Goal: Task Accomplishment & Management: Manage account settings

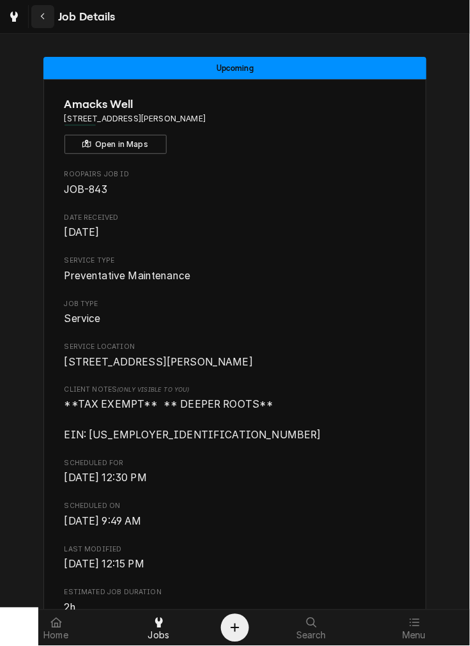
click at [33, 8] on button "Navigate back" at bounding box center [42, 16] width 23 height 23
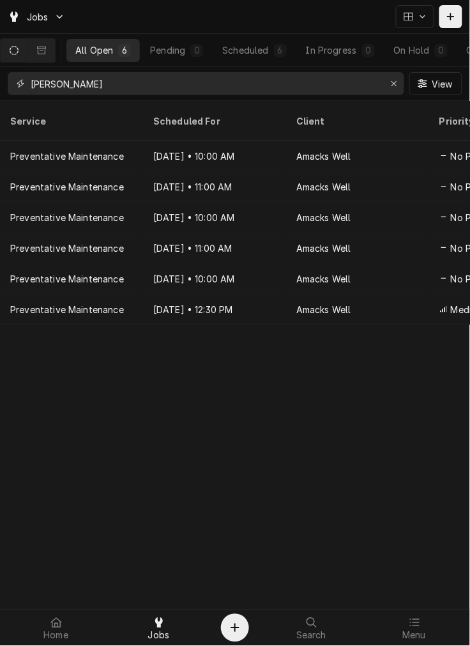
click at [98, 90] on input "[PERSON_NAME]" at bounding box center [205, 83] width 349 height 23
type input "a"
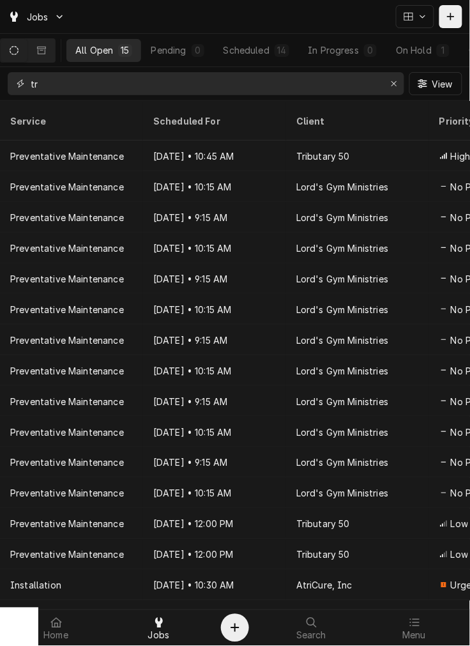
type input "t"
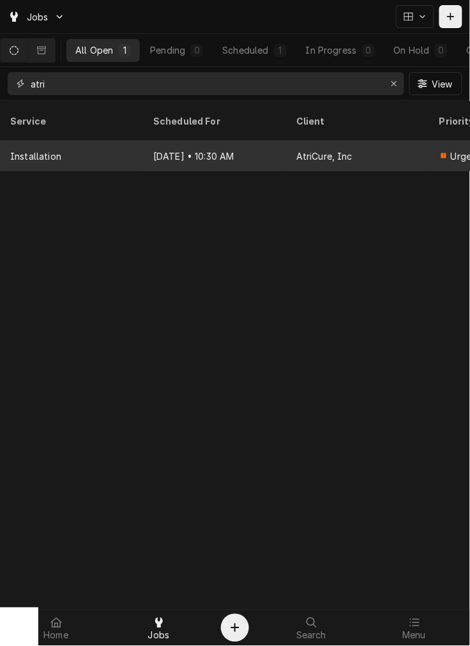
type input "atri"
click at [153, 148] on div "Sep 3 • 10:30 AM" at bounding box center [214, 155] width 143 height 31
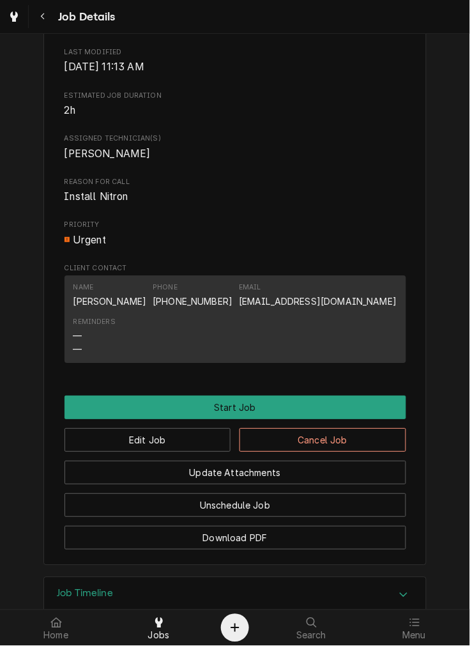
scroll to position [454, 0]
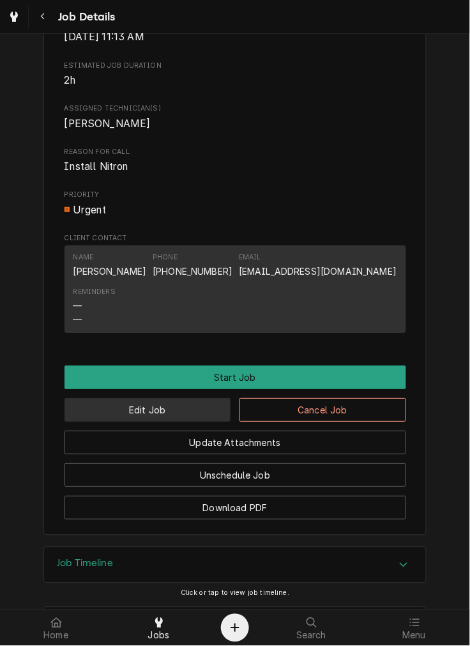
click at [187, 420] on button "Edit Job" at bounding box center [148, 410] width 167 height 24
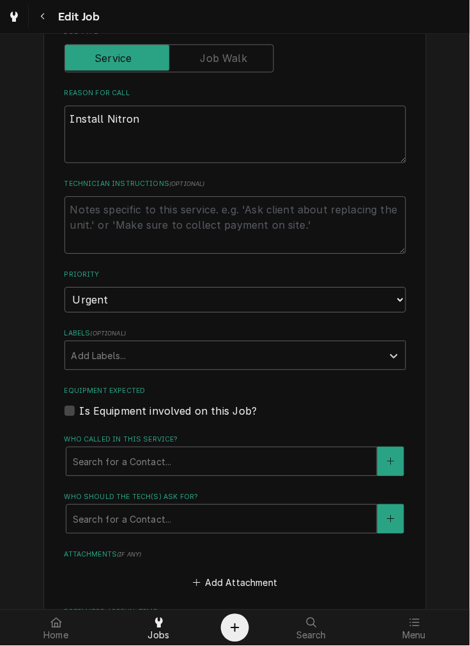
scroll to position [492, 0]
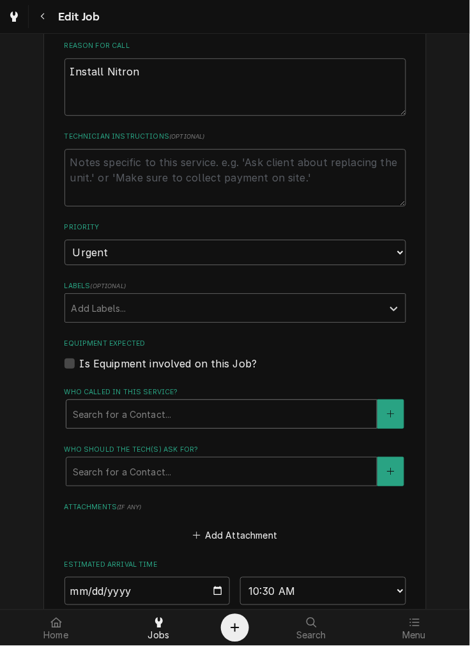
type textarea "x"
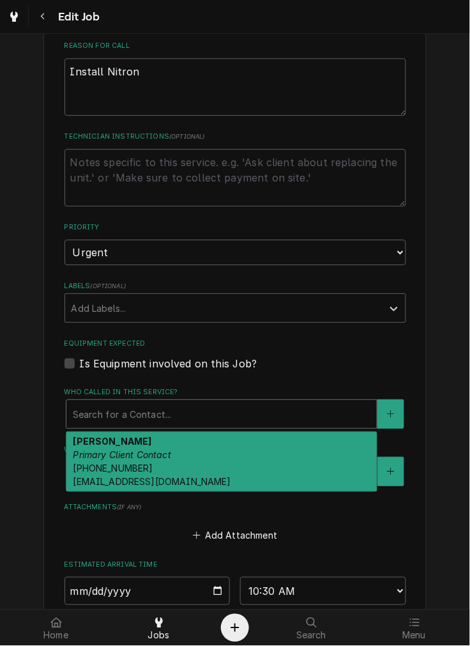
click at [154, 413] on div "Who called in this service?" at bounding box center [222, 413] width 298 height 23
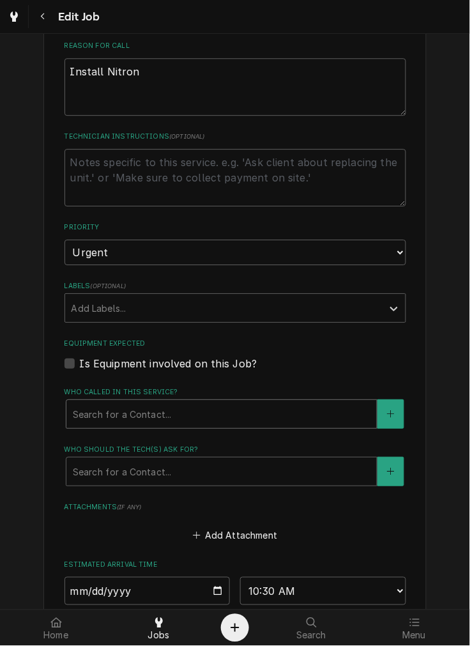
click at [154, 413] on div "Who called in this service?" at bounding box center [222, 413] width 298 height 23
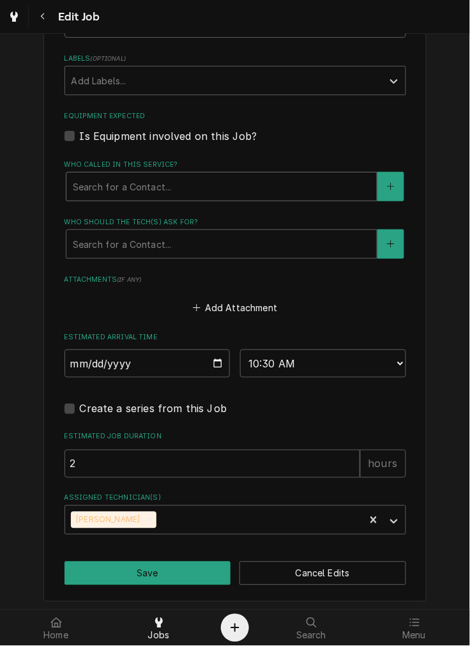
scroll to position [722, 0]
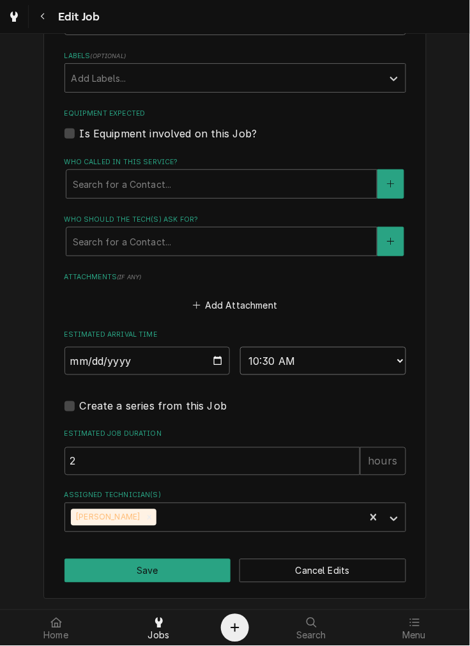
click at [298, 360] on select "AM / PM 6:00 AM 6:15 AM 6:30 AM 6:45 AM 7:00 AM 7:15 AM 7:30 AM 7:45 AM 8:00 AM…" at bounding box center [323, 361] width 166 height 28
select select "11:00:00"
click at [240, 347] on select "AM / PM 6:00 AM 6:15 AM 6:30 AM 6:45 AM 7:00 AM 7:15 AM 7:30 AM 7:45 AM 8:00 AM…" at bounding box center [323, 361] width 166 height 28
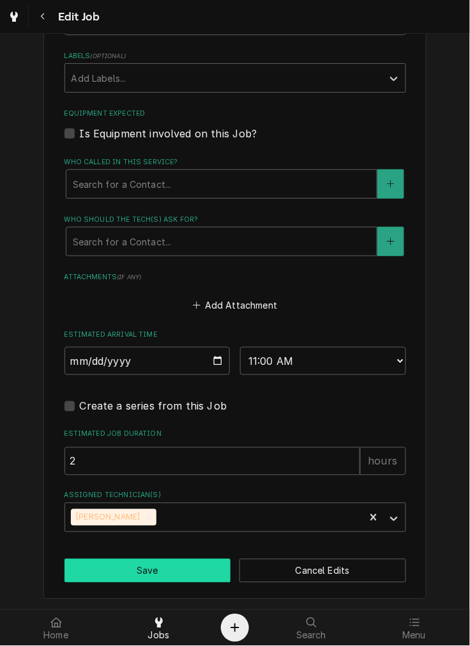
click at [87, 575] on button "Save" at bounding box center [148, 571] width 167 height 24
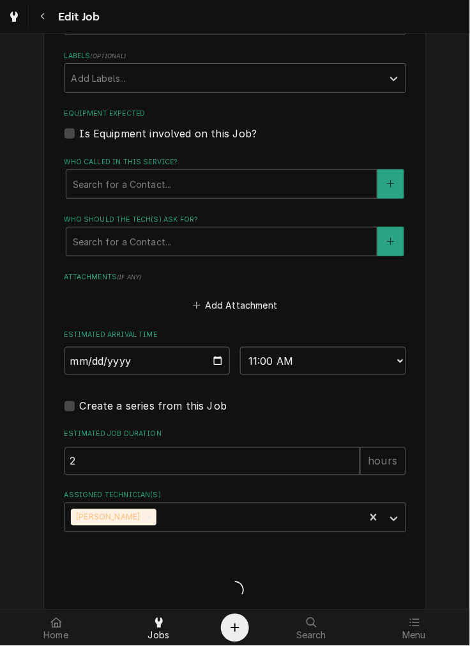
type textarea "x"
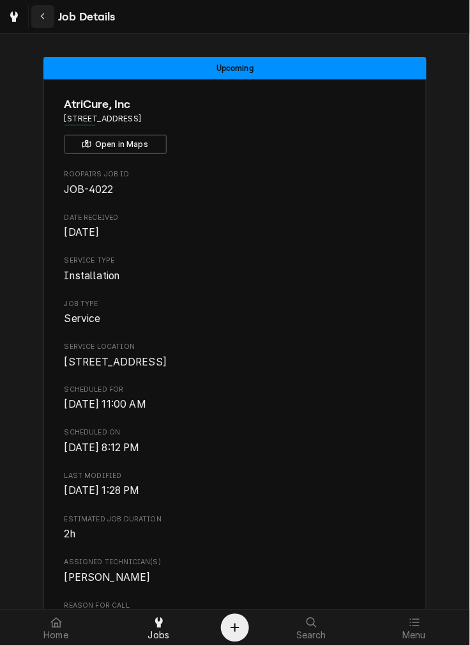
click at [50, 16] on button "Navigate back" at bounding box center [42, 16] width 23 height 23
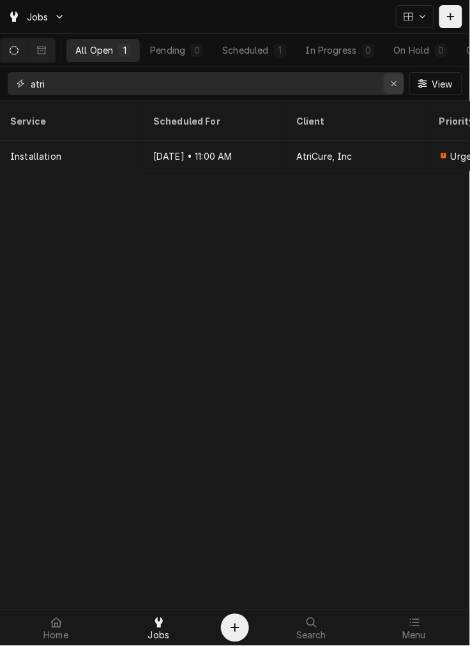
click at [396, 84] on icon "Erase input" at bounding box center [394, 83] width 7 height 9
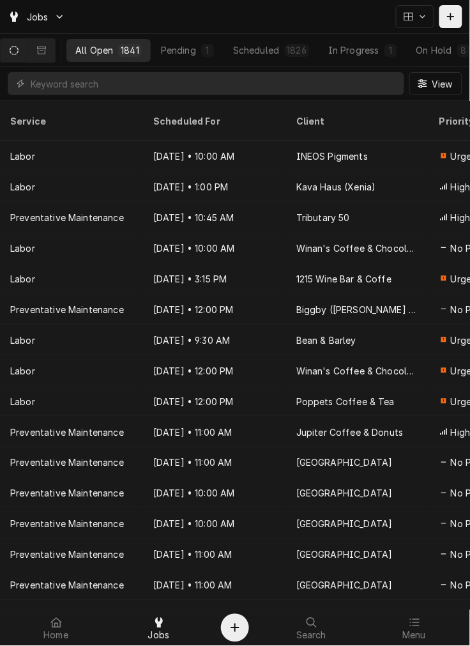
click at [314, 37] on div "All Open 1841 Pending 1 Scheduled 1826 In Progress 1 On Hold 8 Completed 5" at bounding box center [268, 50] width 404 height 33
click at [298, 47] on div "1826" at bounding box center [297, 49] width 20 height 13
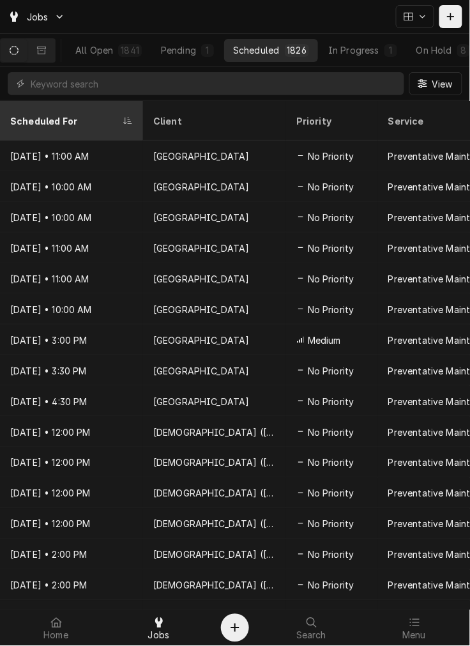
click at [68, 101] on th "Scheduled For" at bounding box center [71, 121] width 143 height 40
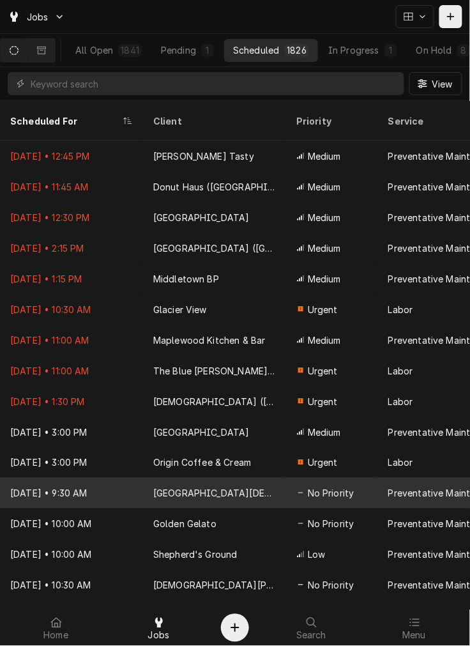
click at [79, 487] on div "Sep 3 • 9:30 AM" at bounding box center [71, 493] width 143 height 31
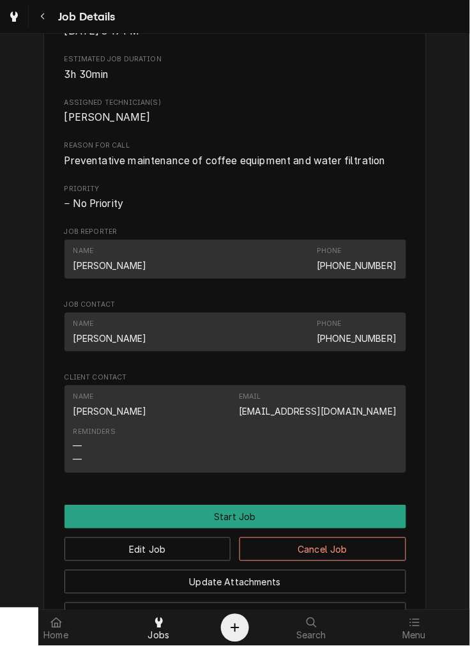
scroll to position [505, 0]
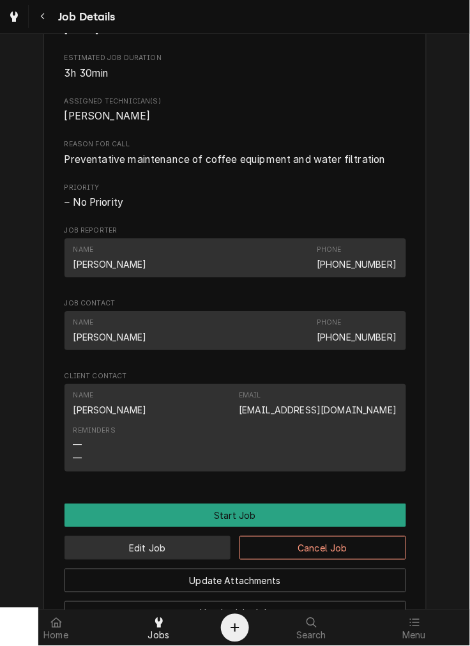
click at [182, 559] on button "Edit Job" at bounding box center [148, 548] width 167 height 24
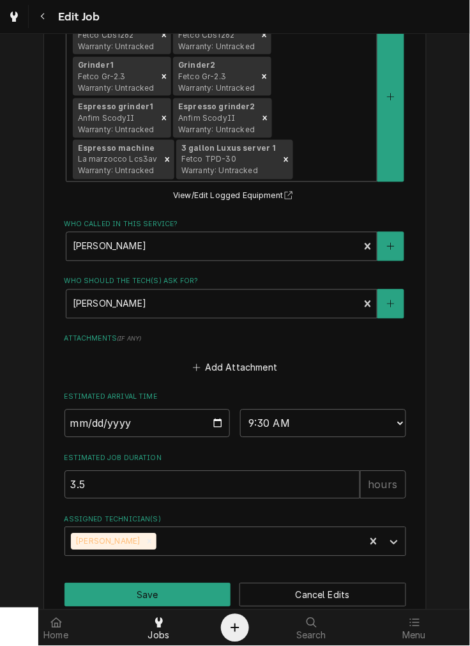
scroll to position [946, 0]
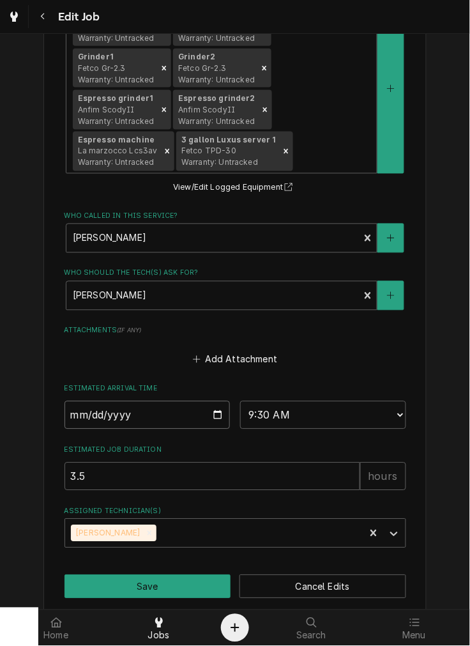
click at [214, 401] on input "2025-09-03" at bounding box center [148, 415] width 166 height 28
type textarea "x"
type input "2025-10-01"
click at [208, 401] on input "2025-10-01" at bounding box center [148, 415] width 166 height 28
type textarea "x"
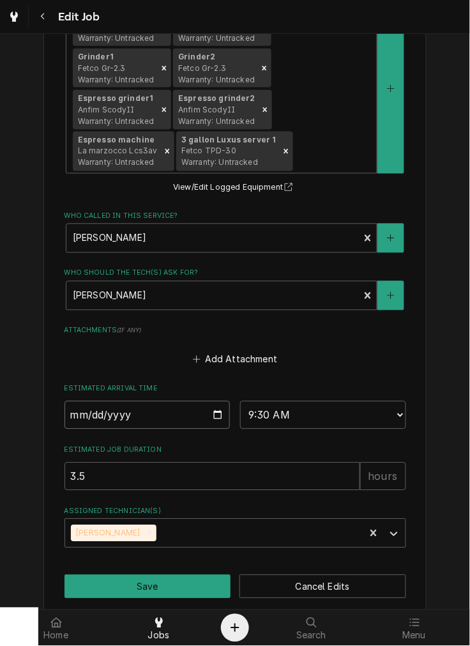
type input "2025-09-24"
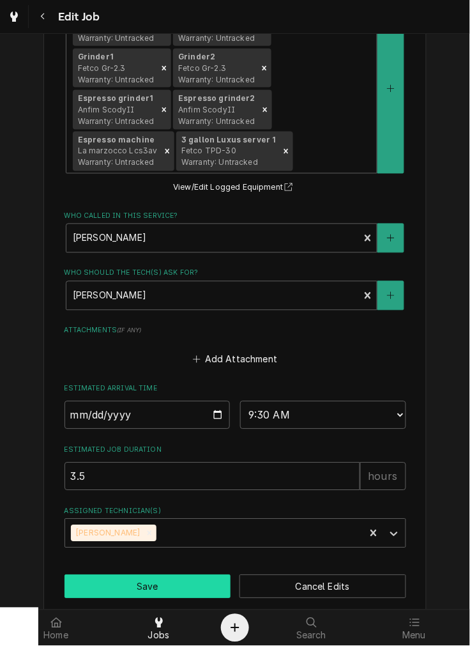
click at [174, 575] on button "Save" at bounding box center [148, 587] width 167 height 24
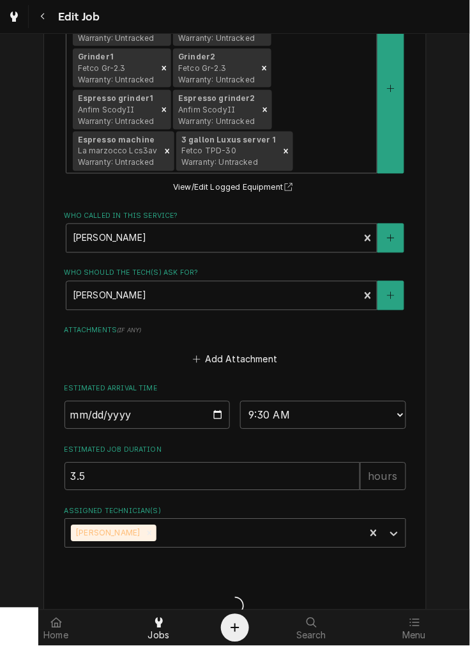
type textarea "x"
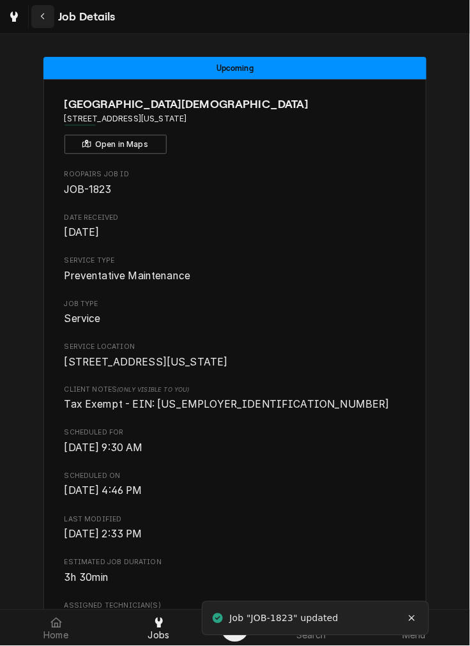
click at [43, 20] on icon "Navigate back" at bounding box center [43, 16] width 6 height 9
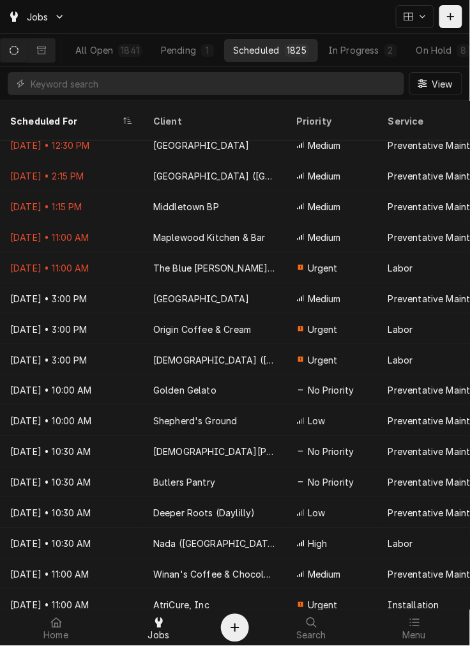
scroll to position [115, 0]
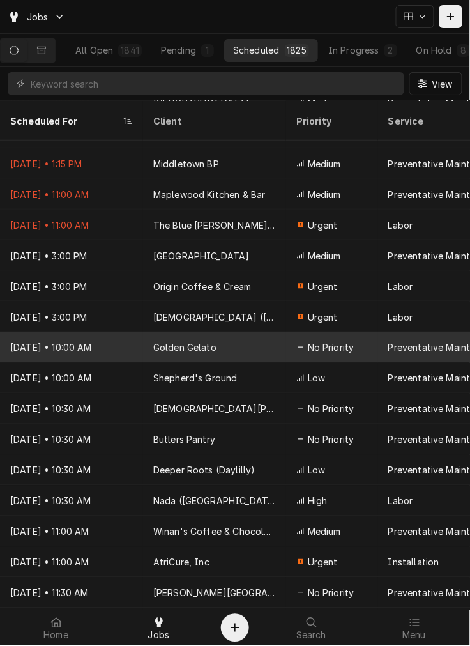
click at [371, 333] on div "No Priority" at bounding box center [332, 347] width 92 height 31
